Goal: Task Accomplishment & Management: Manage account settings

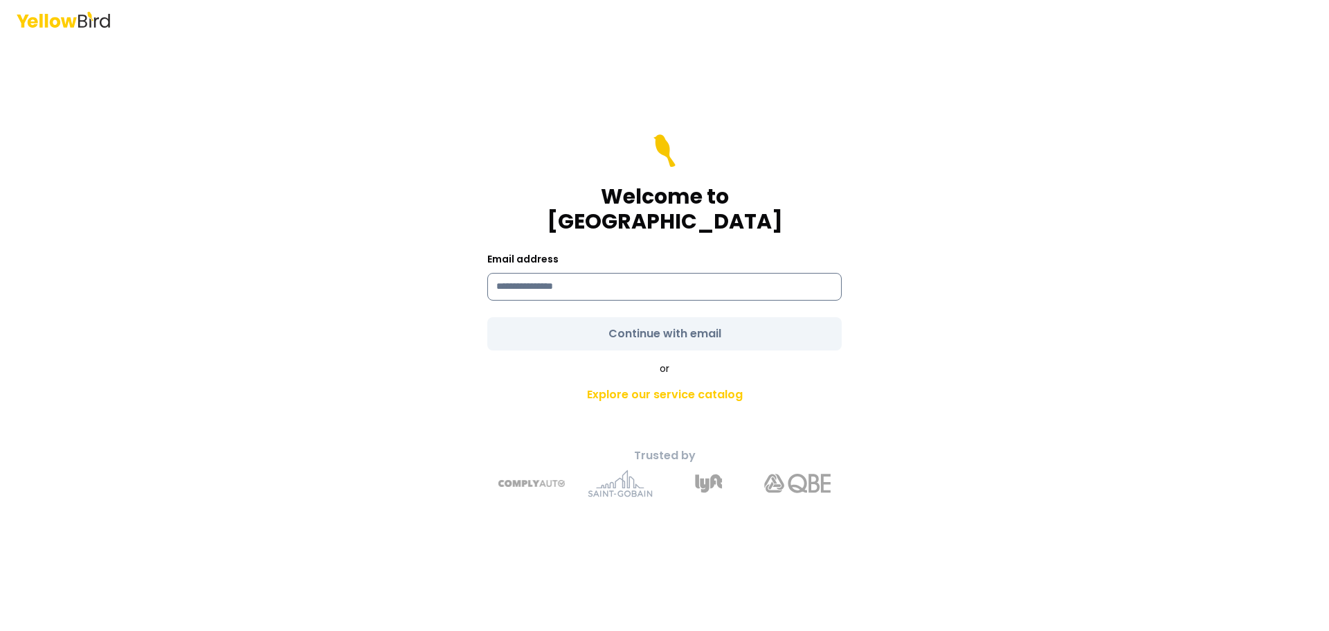
click at [652, 277] on input at bounding box center [664, 287] width 354 height 28
type input "**********"
click at [673, 321] on form "**********" at bounding box center [664, 242] width 354 height 216
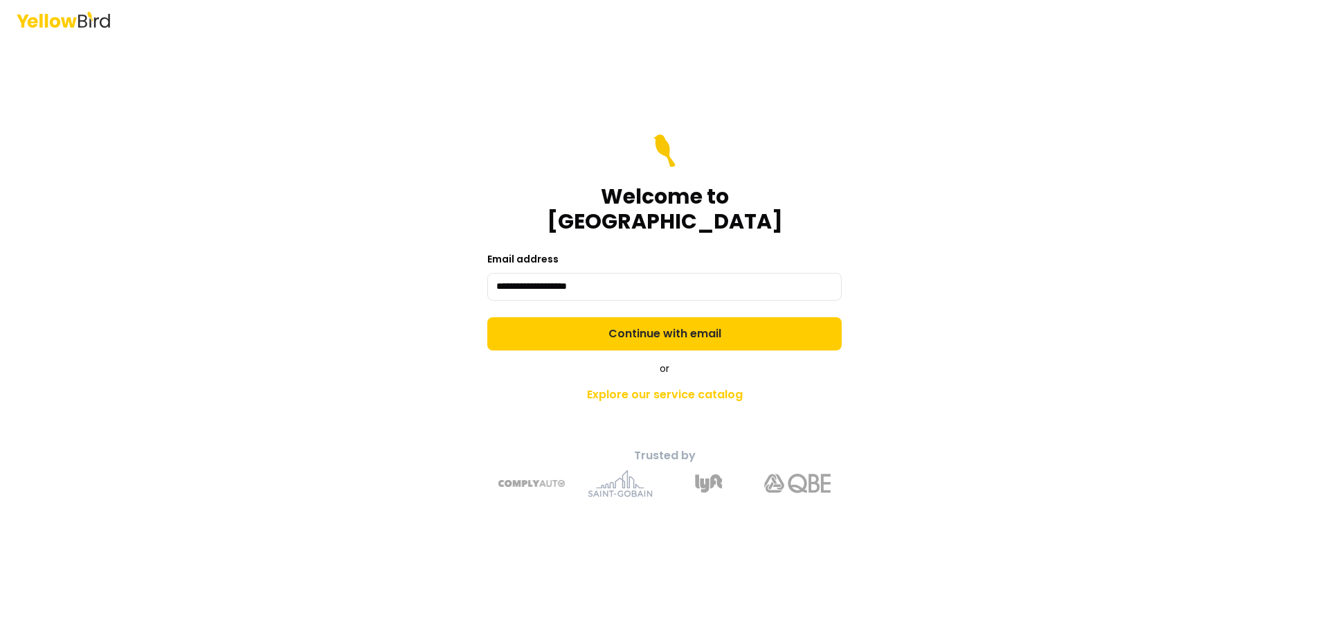
click at [673, 321] on button "Continue with email" at bounding box center [664, 333] width 354 height 33
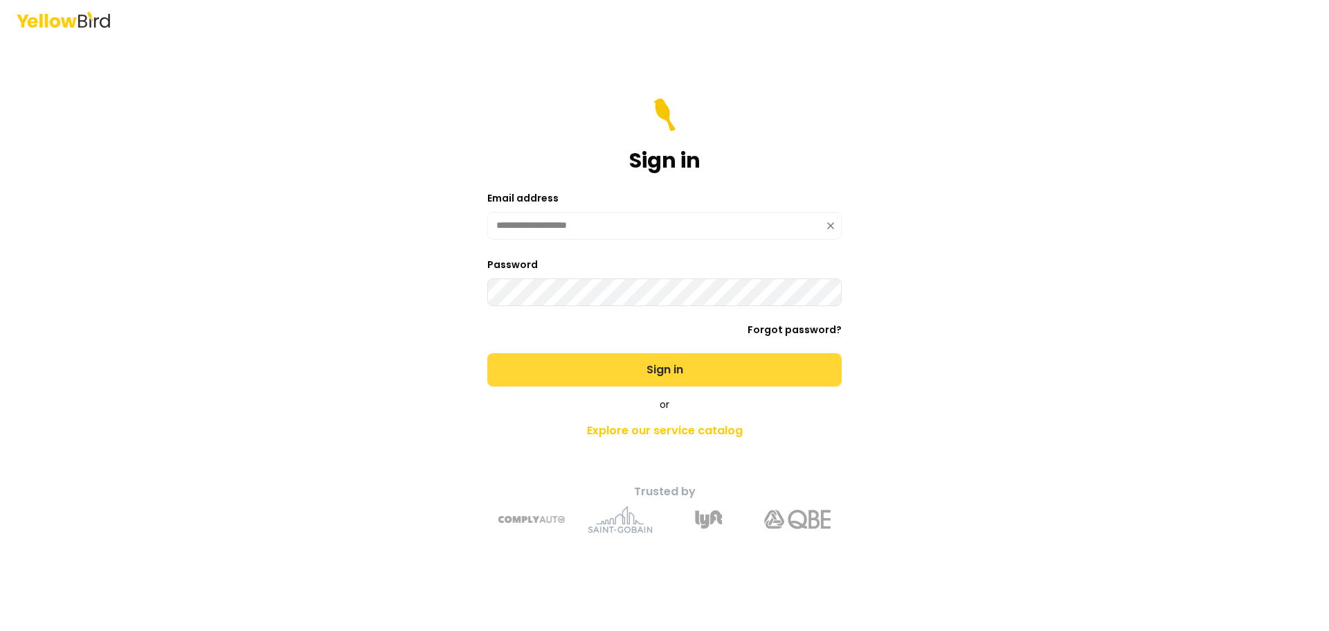
click at [660, 369] on button "Sign in" at bounding box center [664, 369] width 354 height 33
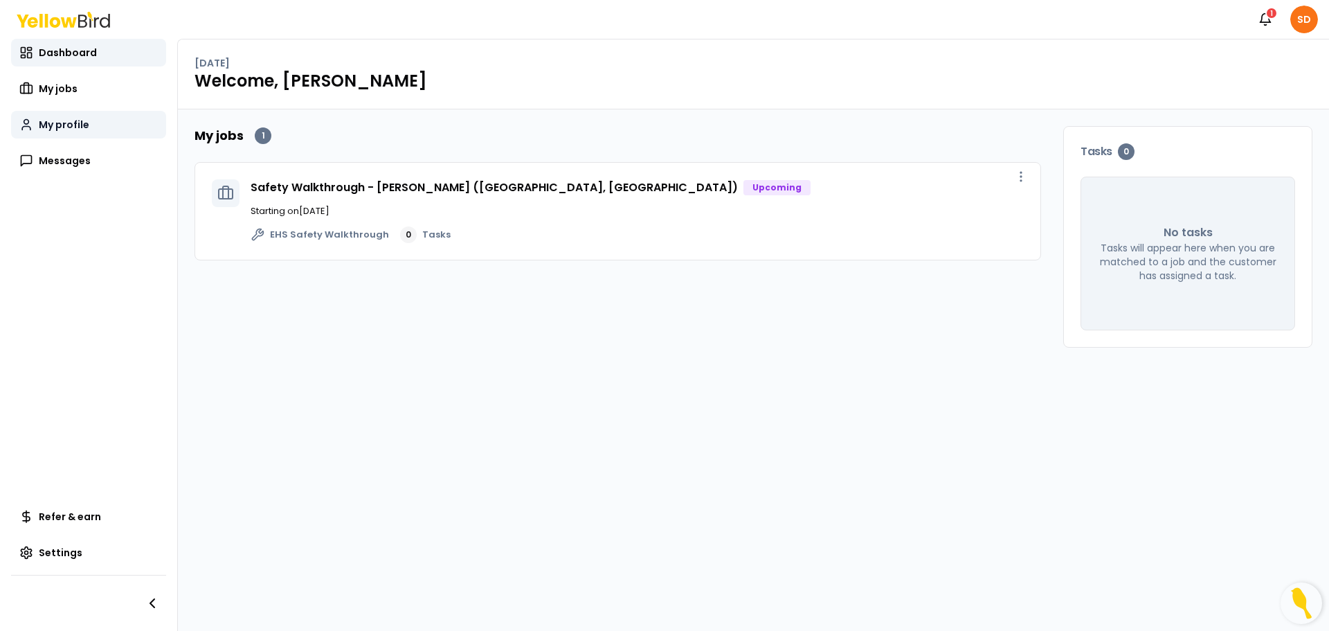
click at [64, 134] on link "My profile" at bounding box center [88, 125] width 155 height 28
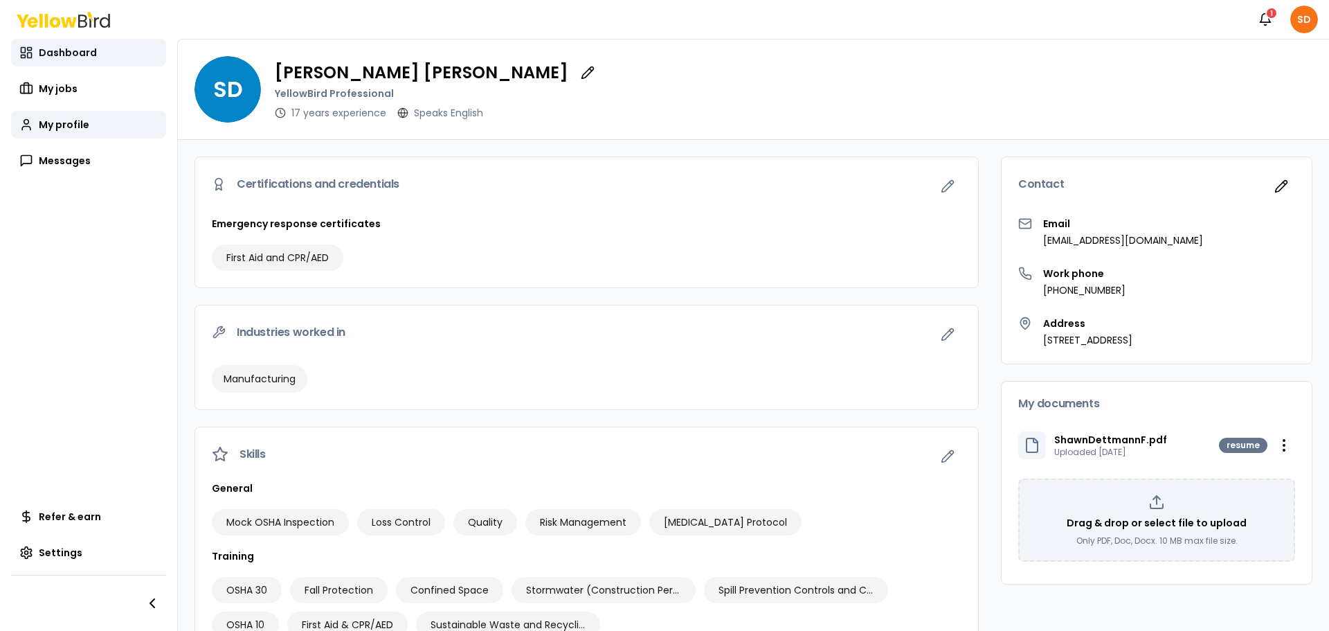
click at [61, 57] on span "Dashboard" at bounding box center [68, 53] width 58 height 14
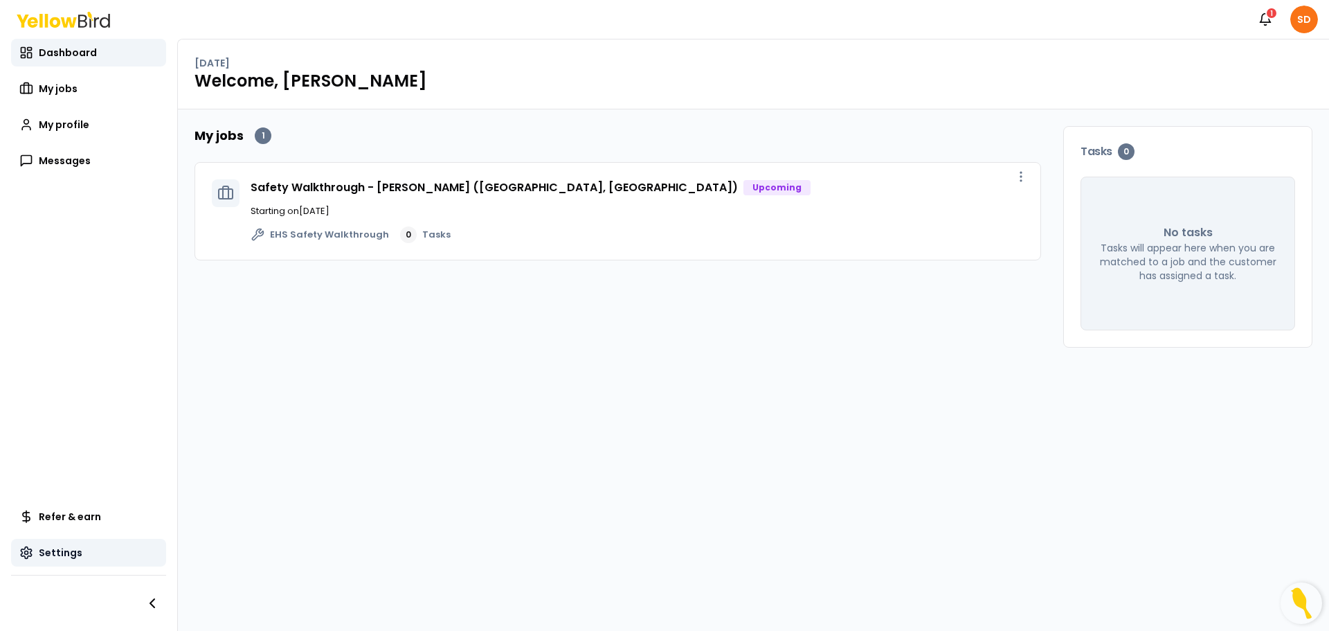
click at [63, 550] on span "Settings" at bounding box center [61, 553] width 44 height 14
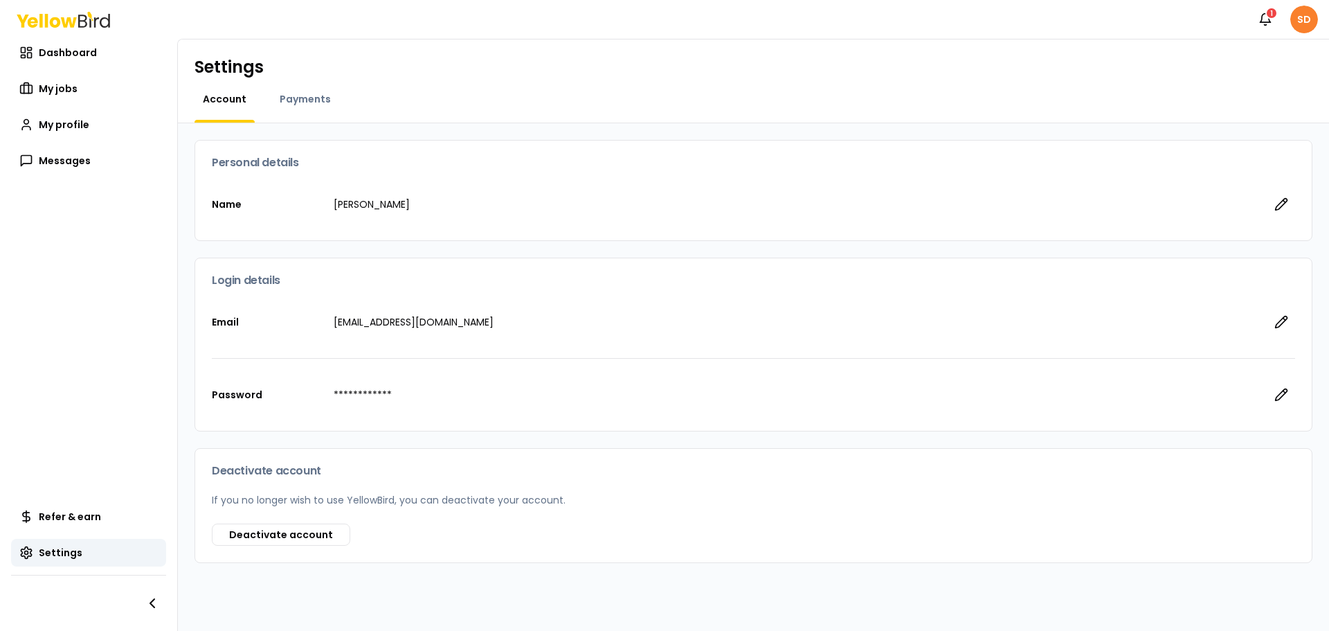
click at [1297, 21] on html "**********" at bounding box center [664, 315] width 1329 height 631
click at [1263, 15] on html "**********" at bounding box center [664, 315] width 1329 height 631
click at [1263, 15] on icon "button" at bounding box center [1266, 19] width 14 height 14
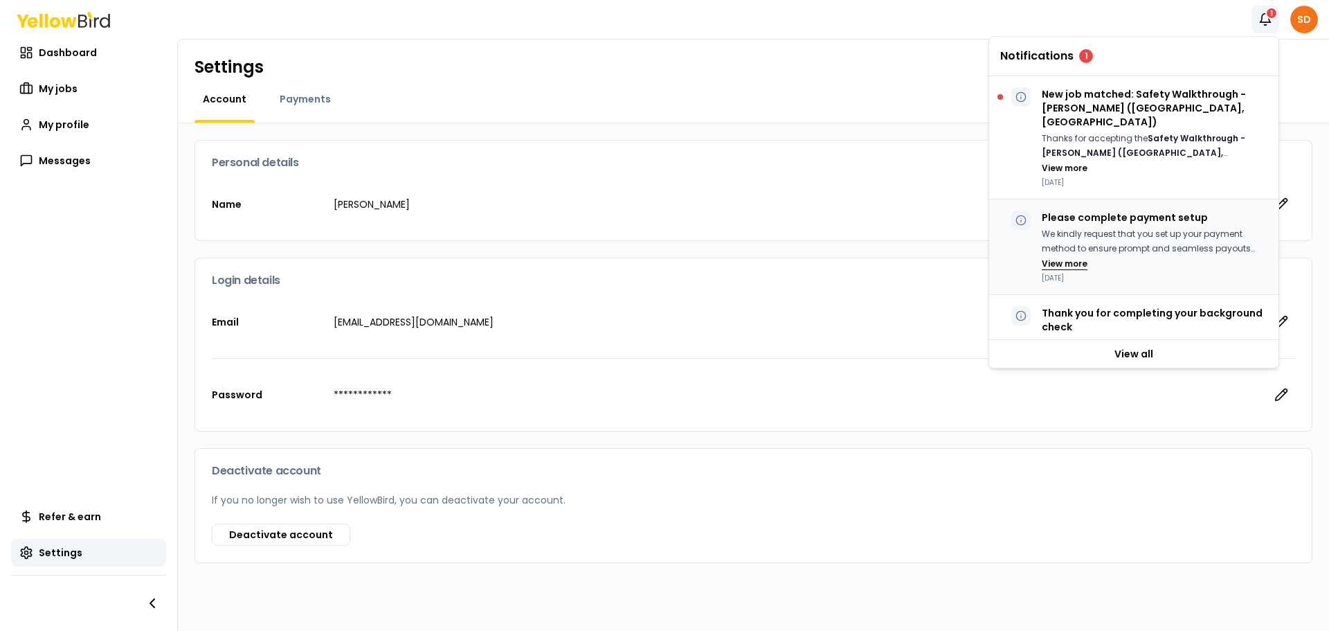
click at [1069, 258] on button "View more" at bounding box center [1065, 263] width 46 height 11
click at [1081, 227] on p "We kindly request that you set up your payment method to ensure prompt and seam…" at bounding box center [1155, 248] width 226 height 43
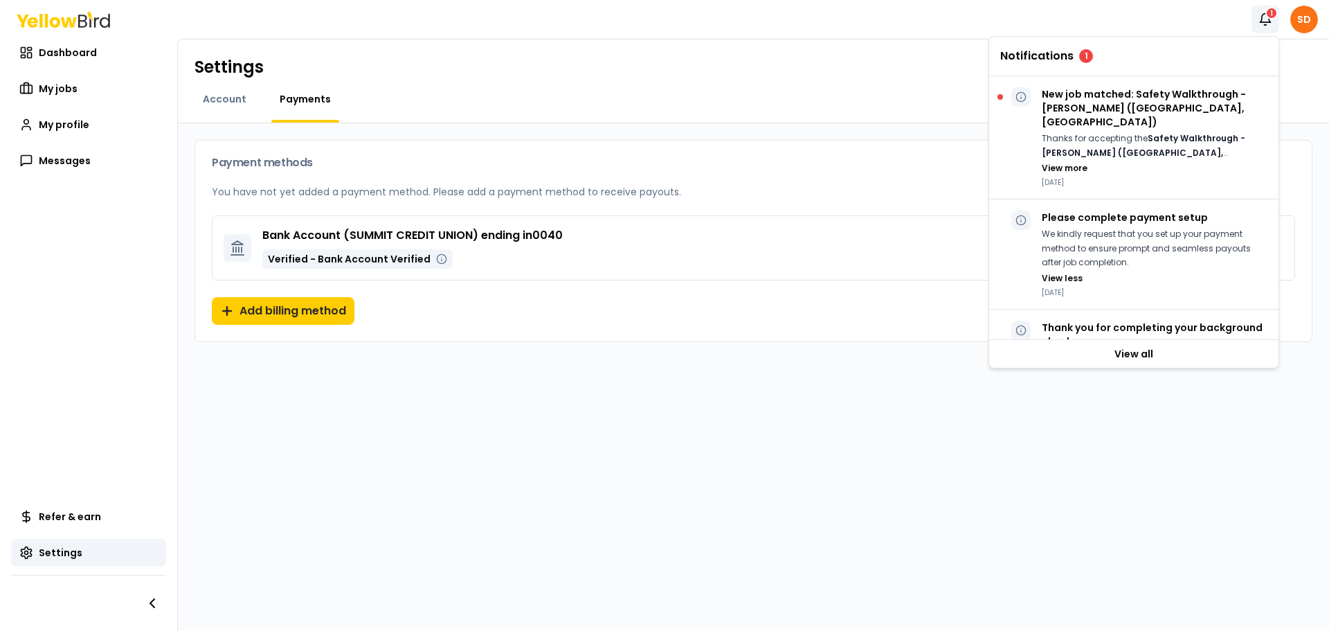
click at [789, 303] on div "Bank Account ( SUMMIT CREDIT UNION ) ending in 0040 Verified - Bank Account Ver…" at bounding box center [753, 278] width 1117 height 126
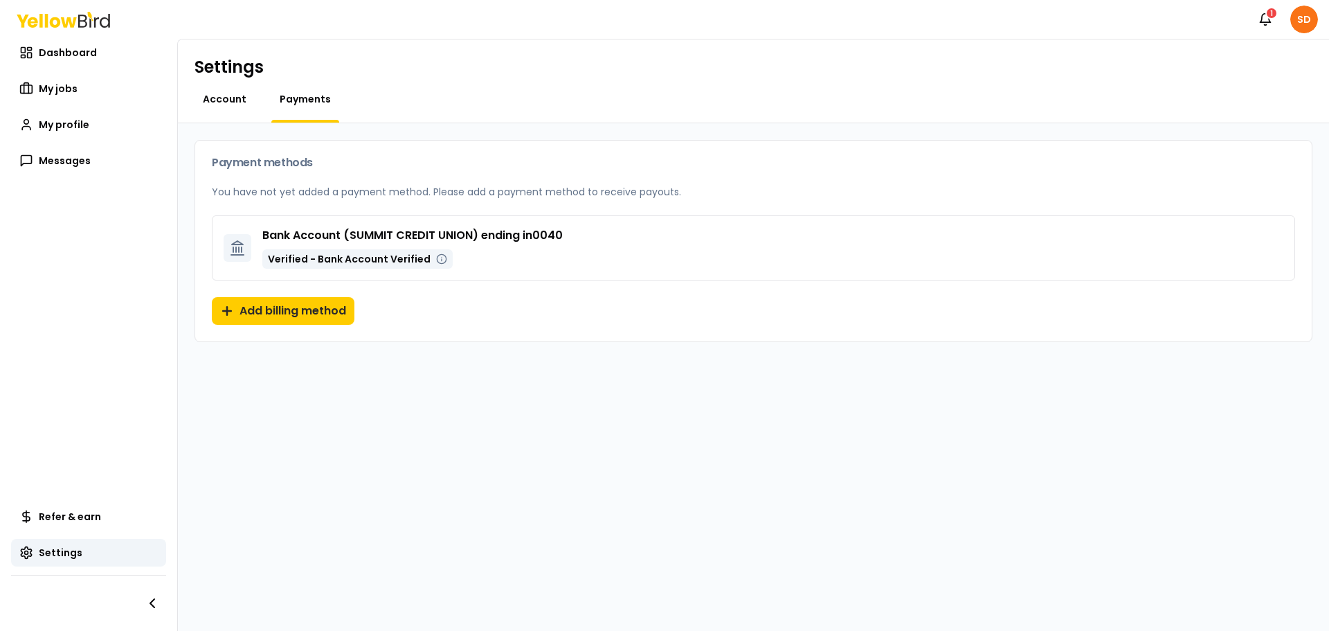
click at [217, 94] on span "Account" at bounding box center [225, 99] width 44 height 14
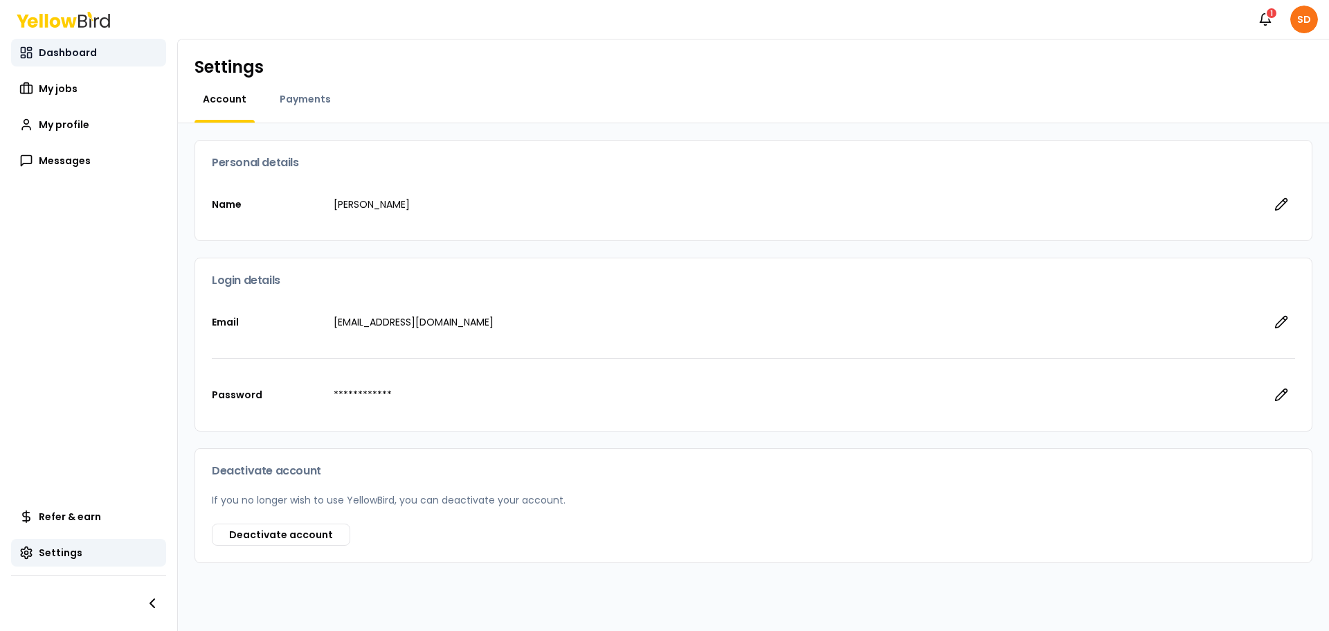
click at [92, 55] on span "Dashboard" at bounding box center [68, 53] width 58 height 14
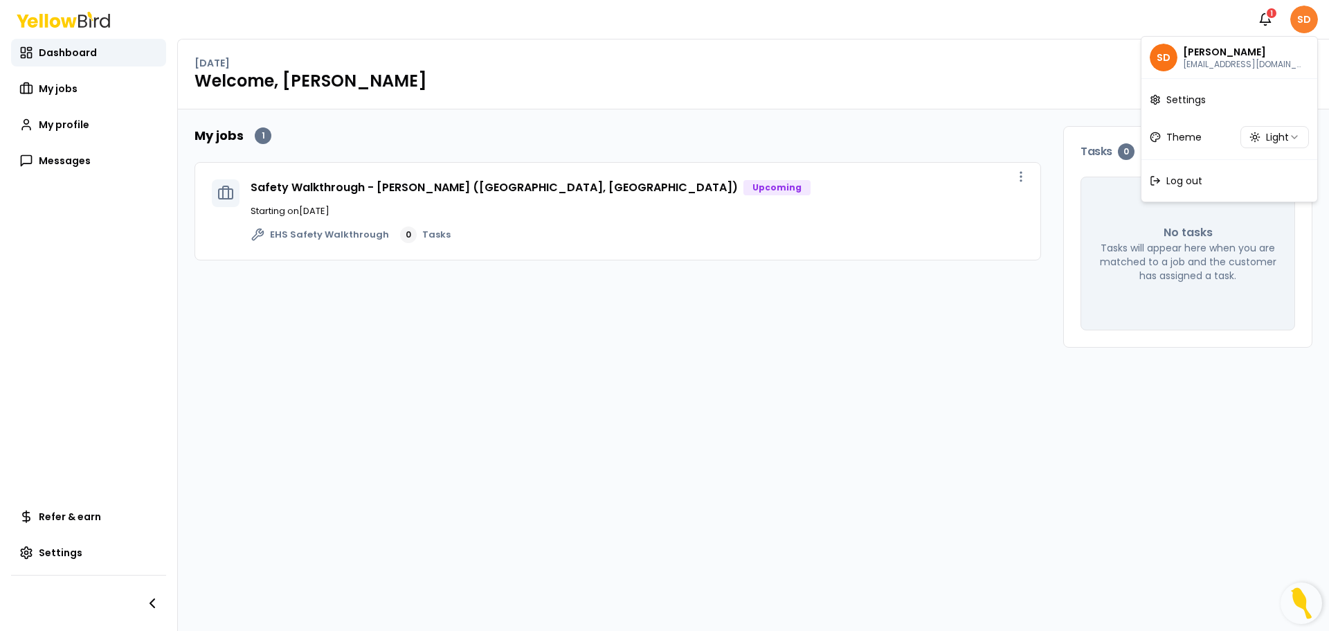
click at [1301, 24] on html "Notifications 1 SD Dashboard My jobs My profile Messages Refer & earn Settings …" at bounding box center [664, 315] width 1329 height 631
click at [1187, 100] on span "Settings" at bounding box center [1186, 100] width 39 height 14
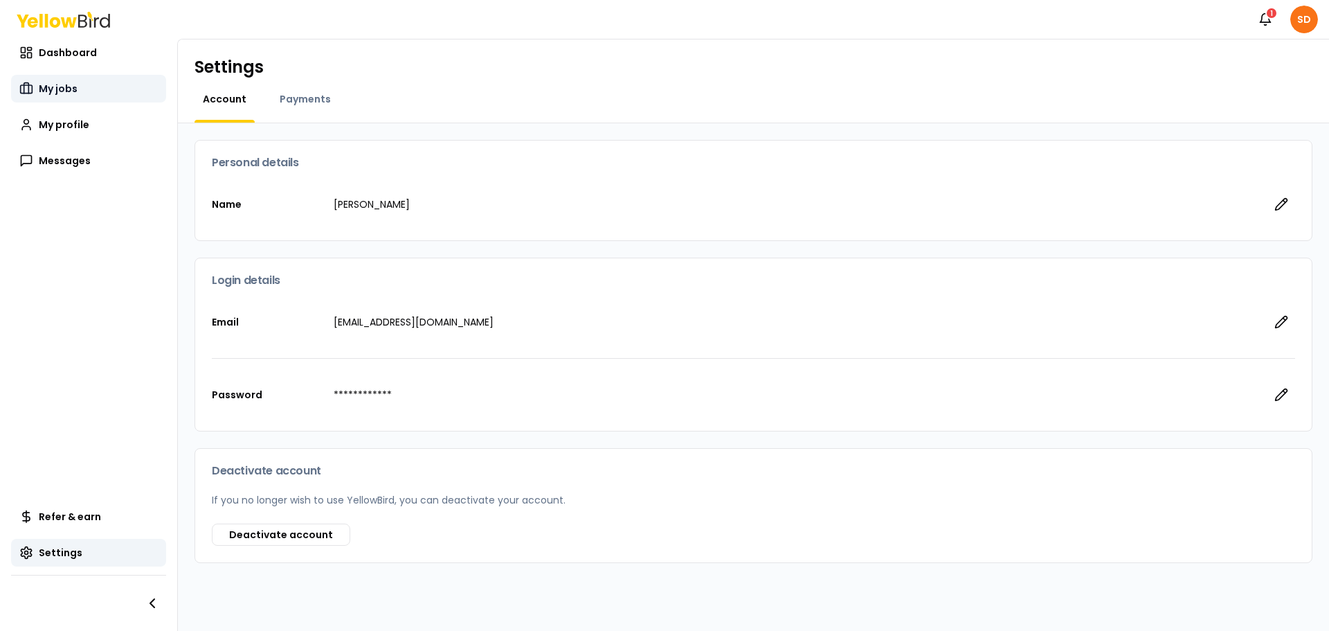
click at [62, 76] on link "My jobs" at bounding box center [88, 89] width 155 height 28
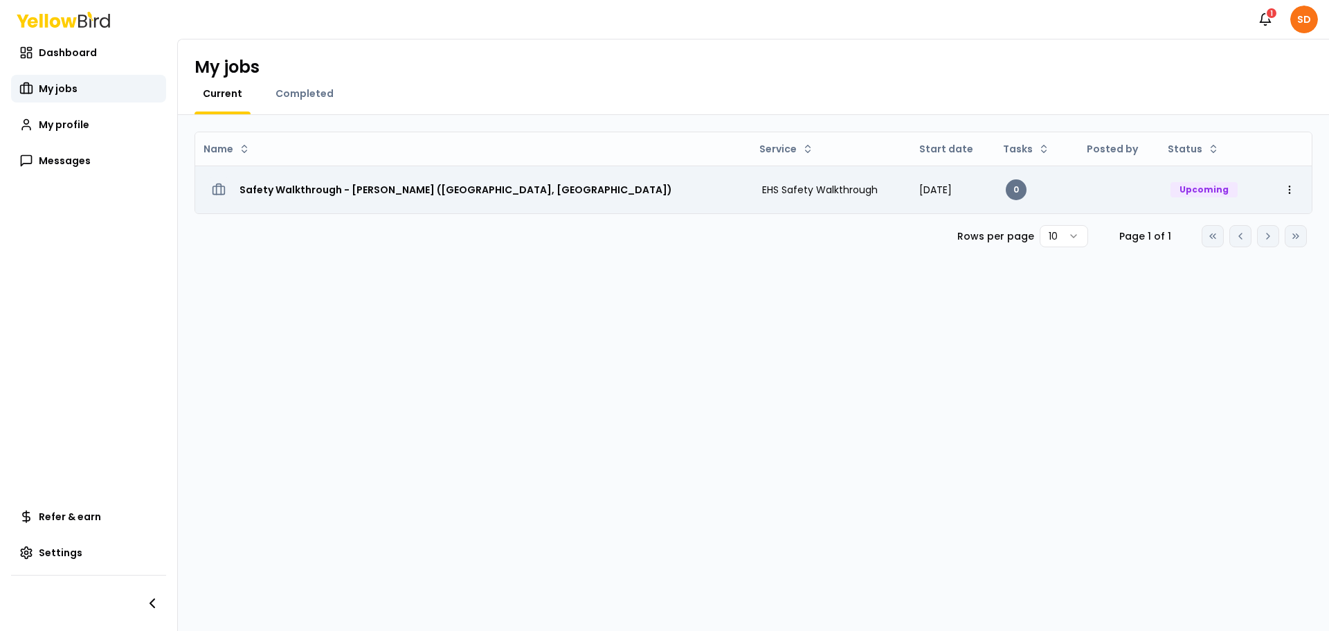
click at [433, 185] on h3 "Safety Walkthrough - [PERSON_NAME] ([GEOGRAPHIC_DATA], [GEOGRAPHIC_DATA])" at bounding box center [456, 189] width 433 height 25
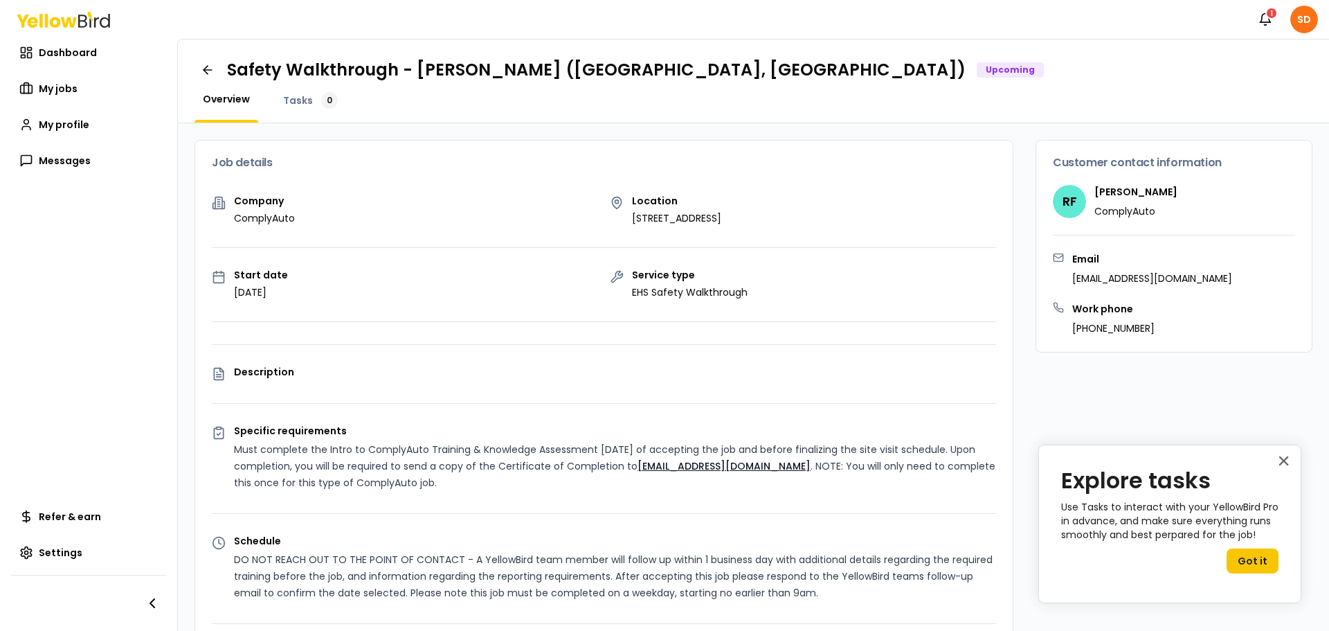
click at [655, 348] on div "Company ComplyAuto Location [STREET_ADDRESS] Start date [DATE] Service type EHS…" at bounding box center [604, 538] width 818 height 685
click at [1239, 568] on button "Got it" at bounding box center [1253, 560] width 52 height 25
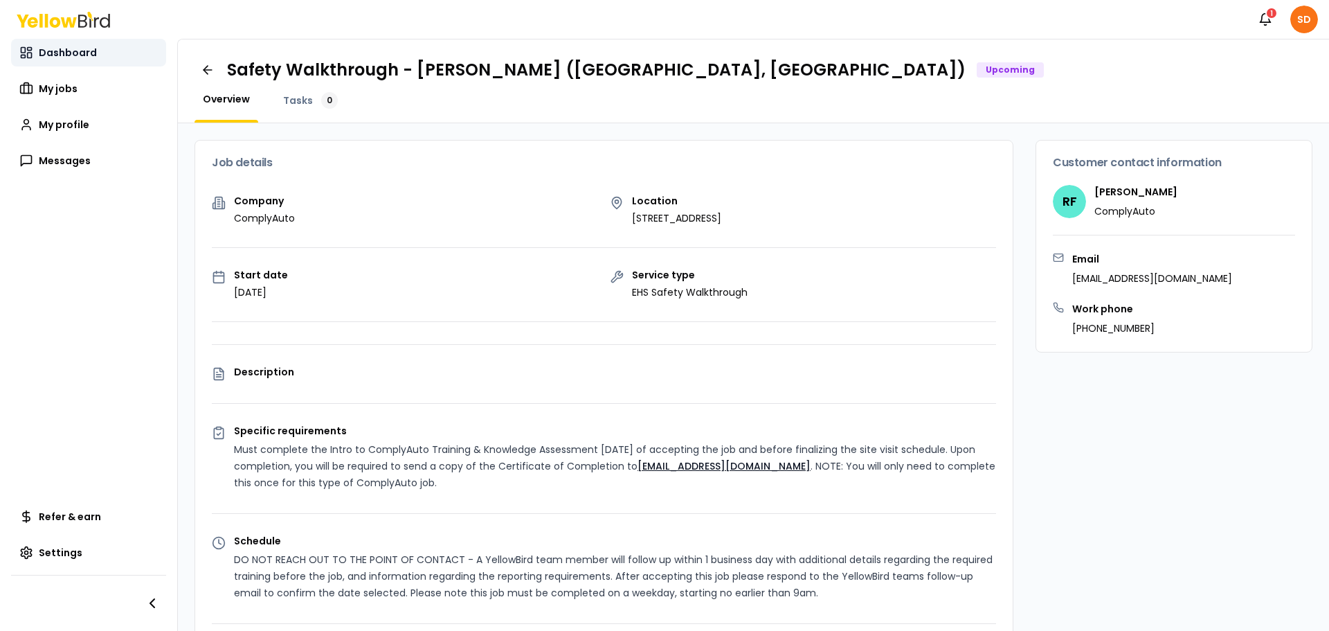
click at [53, 49] on span "Dashboard" at bounding box center [68, 53] width 58 height 14
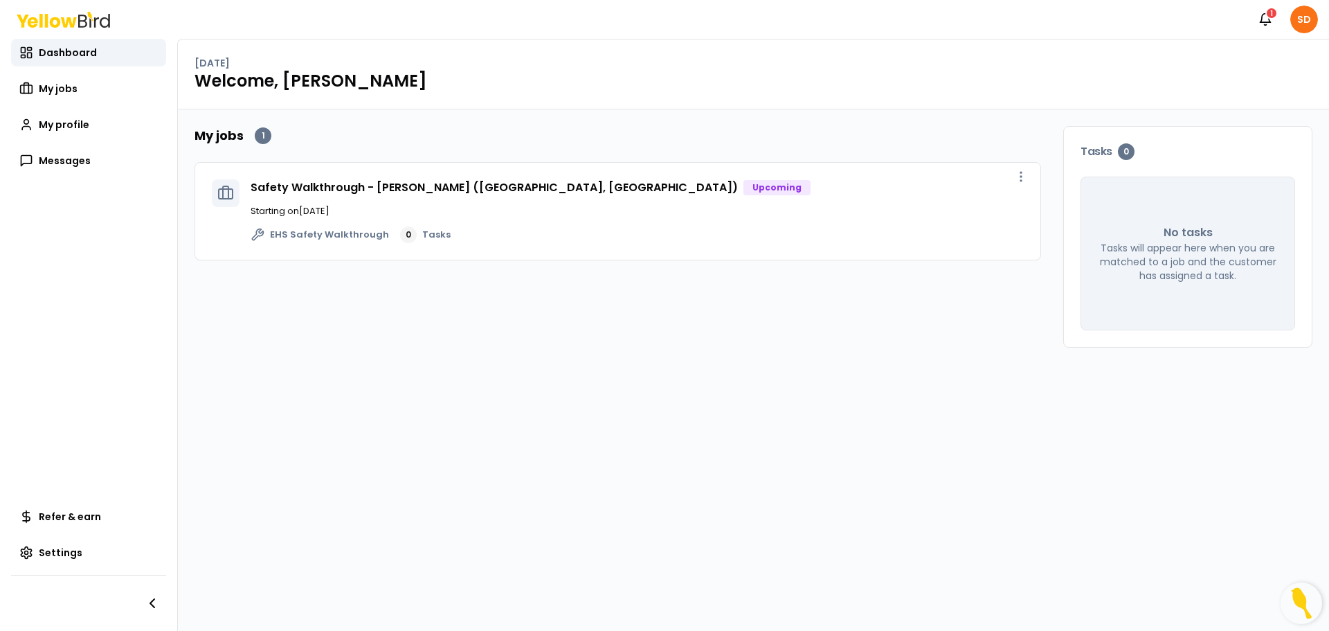
click at [257, 236] on icon at bounding box center [257, 233] width 11 height 11
click at [59, 119] on span "My profile" at bounding box center [64, 125] width 51 height 14
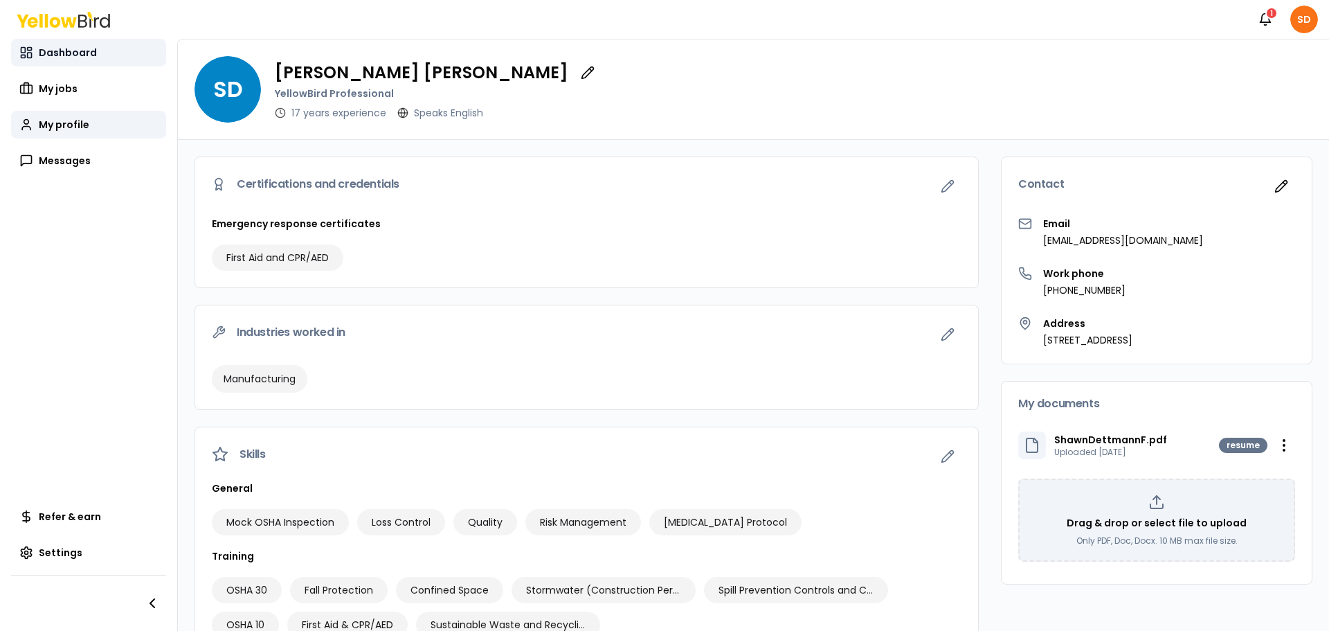
click at [75, 53] on span "Dashboard" at bounding box center [68, 53] width 58 height 14
